Goal: Task Accomplishment & Management: Use online tool/utility

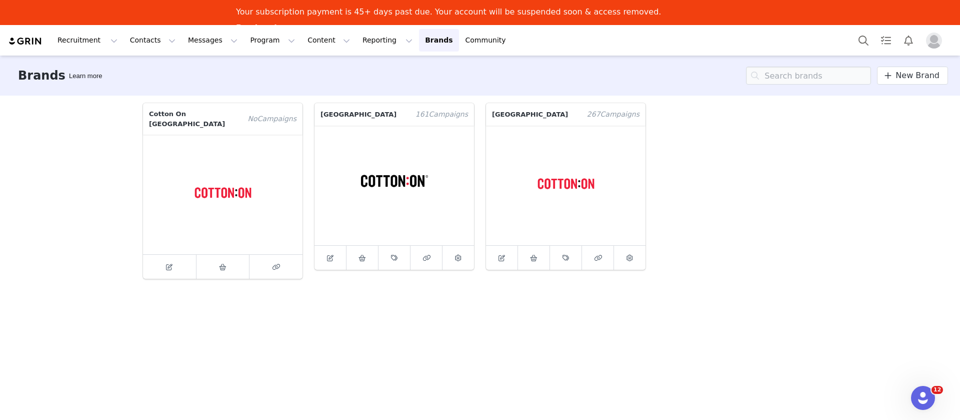
click at [28, 39] on img at bounding box center [25, 42] width 35 height 10
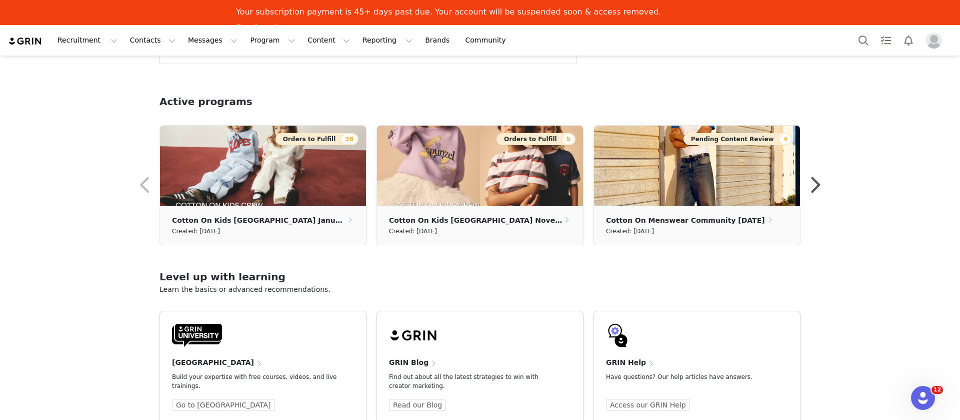
scroll to position [274, 0]
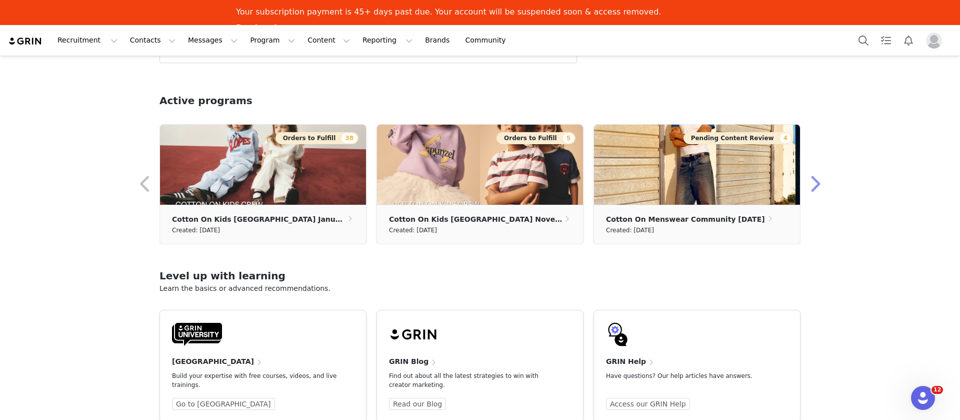
click at [815, 189] on button "button" at bounding box center [815, 184] width 20 height 24
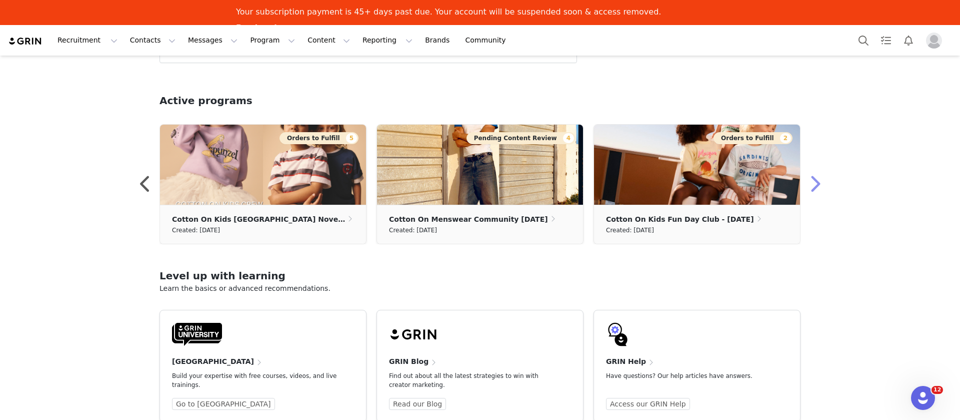
click at [816, 188] on button "button" at bounding box center [815, 184] width 20 height 24
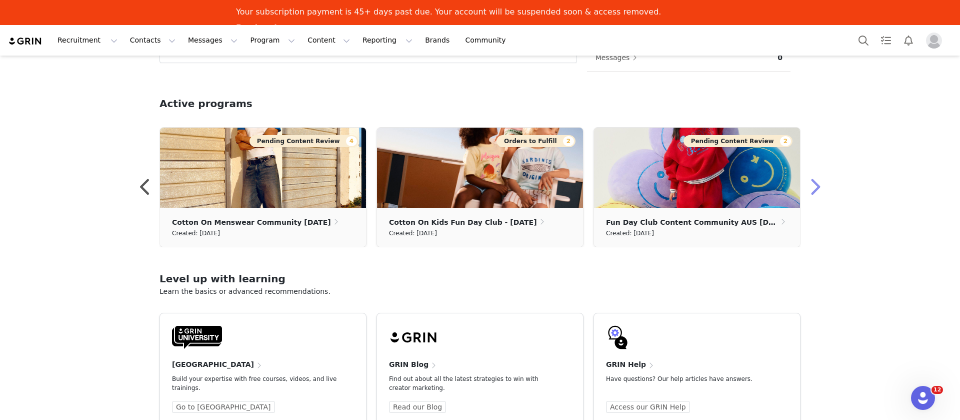
click at [816, 188] on button "button" at bounding box center [815, 187] width 20 height 24
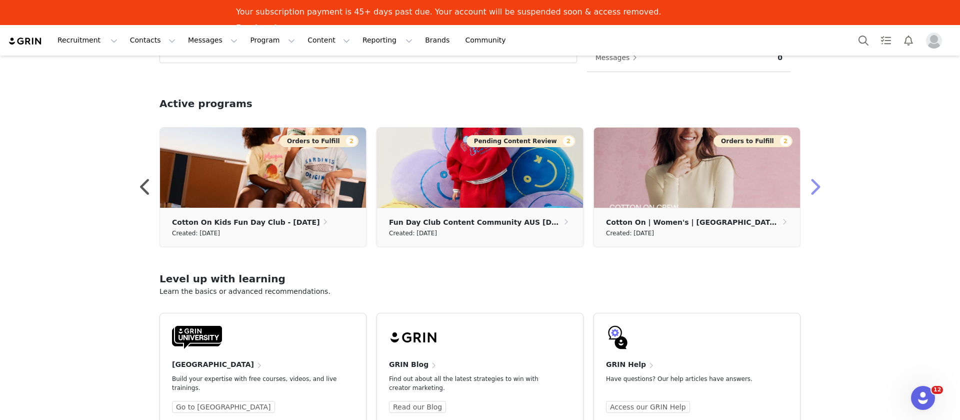
click at [817, 189] on button "button" at bounding box center [815, 187] width 20 height 24
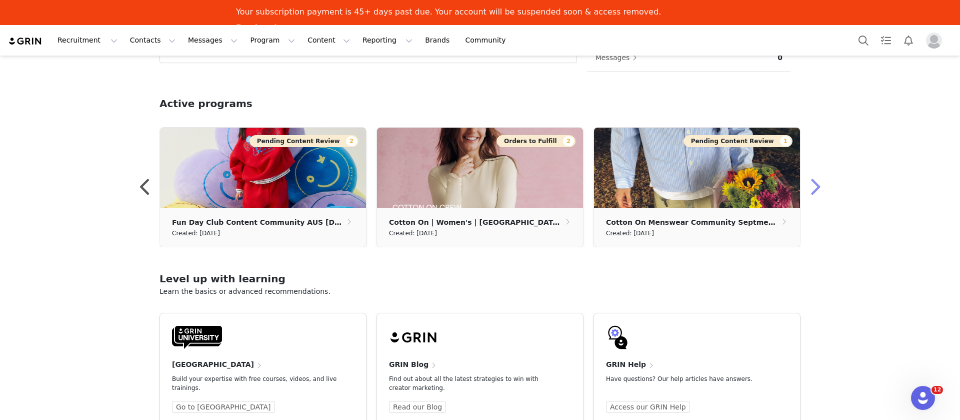
click at [816, 191] on button "button" at bounding box center [815, 187] width 20 height 24
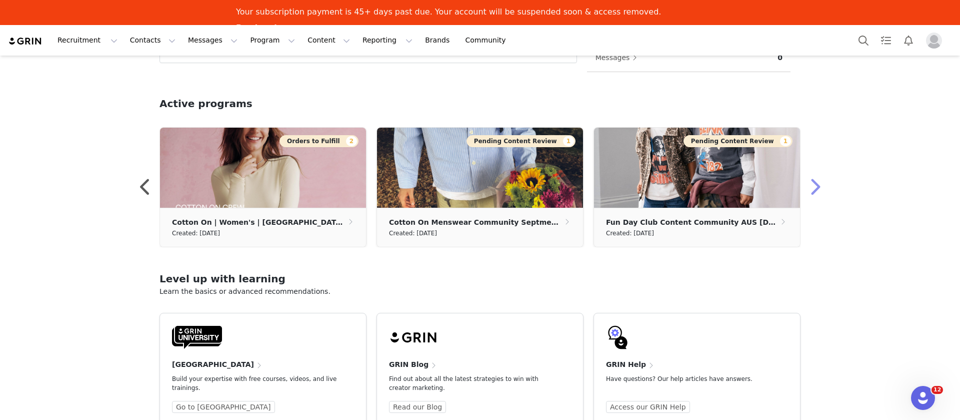
click at [816, 191] on button "button" at bounding box center [815, 187] width 20 height 24
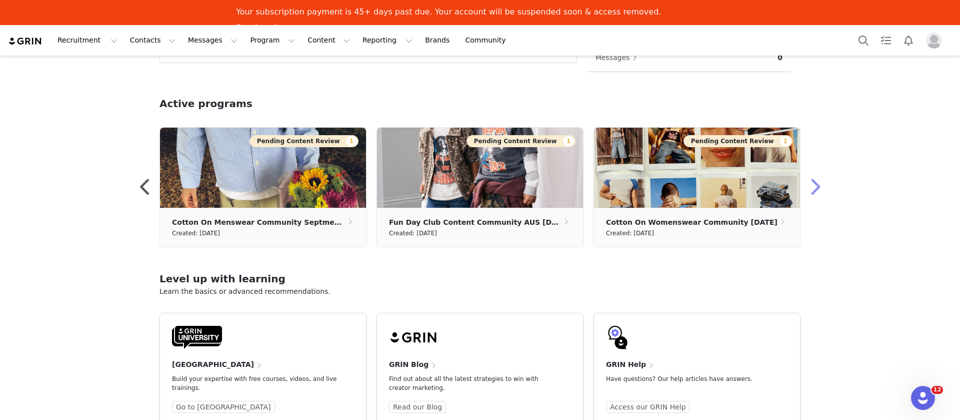
click at [816, 191] on button "button" at bounding box center [815, 187] width 20 height 24
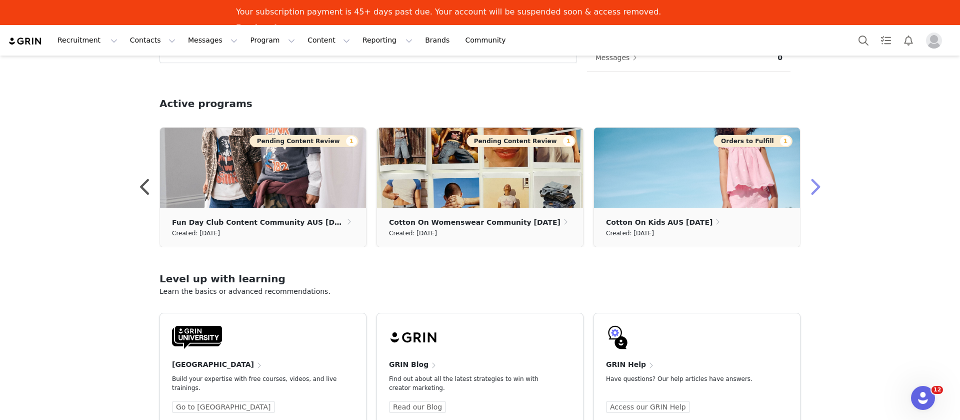
click at [813, 193] on button "button" at bounding box center [815, 187] width 20 height 24
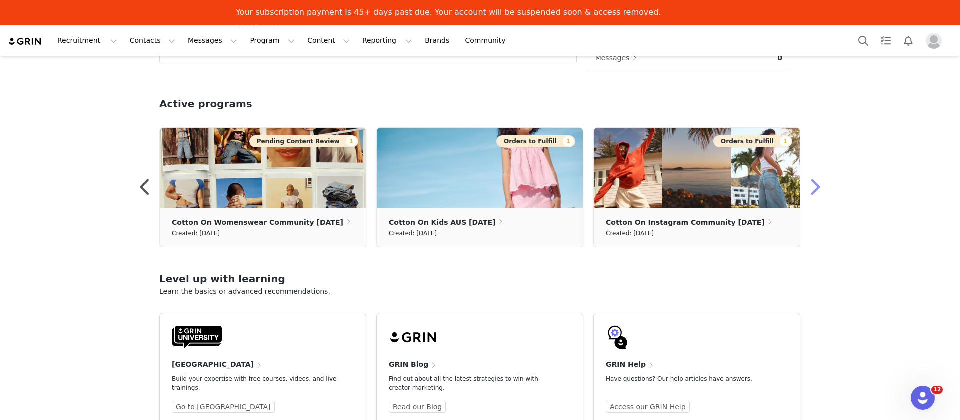
click at [818, 190] on button "button" at bounding box center [815, 187] width 20 height 24
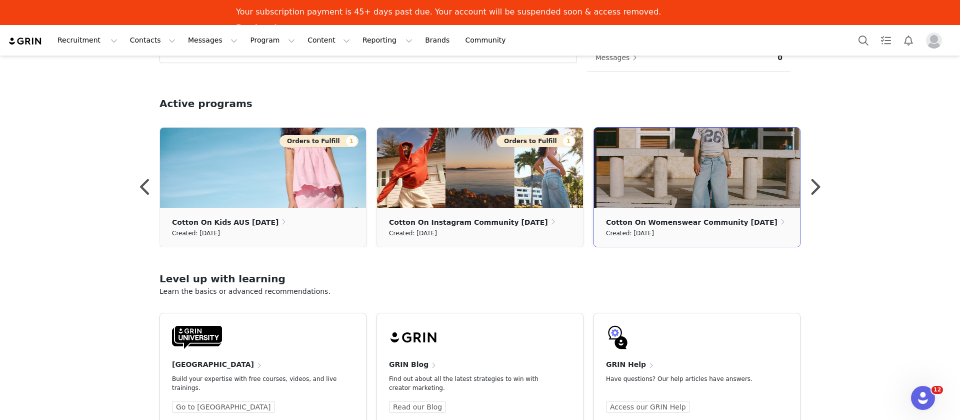
click at [733, 201] on img at bounding box center [697, 168] width 206 height 80
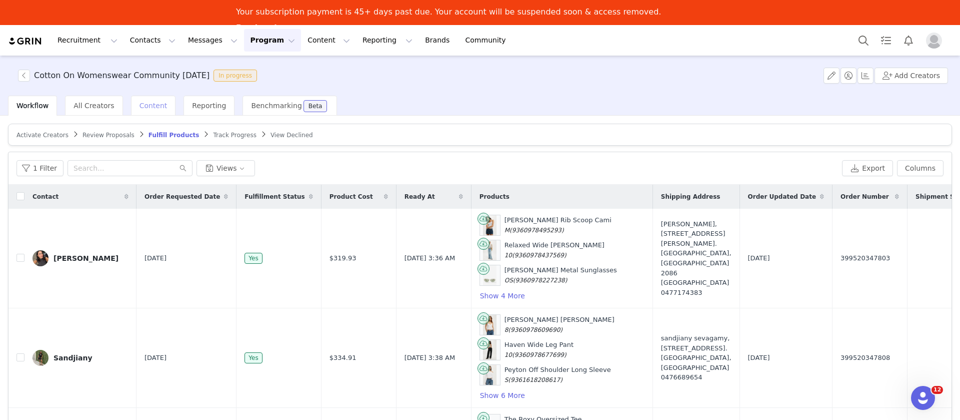
click at [140, 102] on span "Content" at bounding box center [154, 106] width 28 height 8
